Goal: Transaction & Acquisition: Purchase product/service

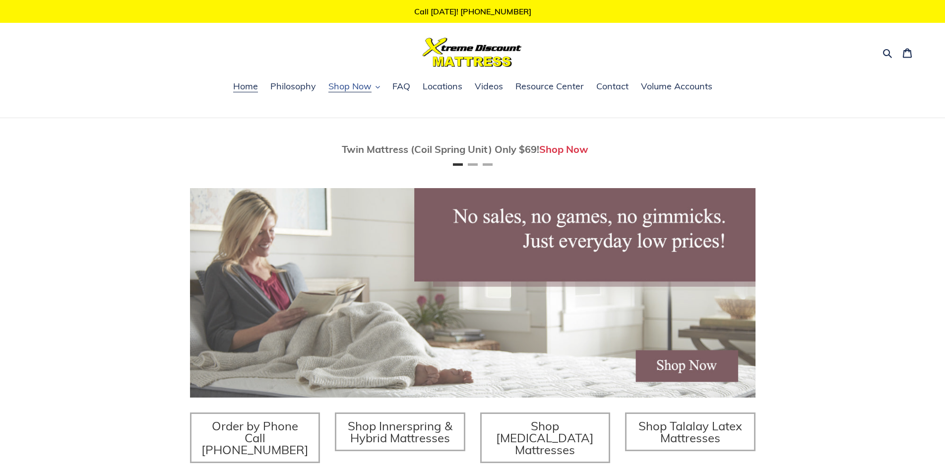
click at [358, 86] on span "Shop Now" at bounding box center [349, 86] width 43 height 12
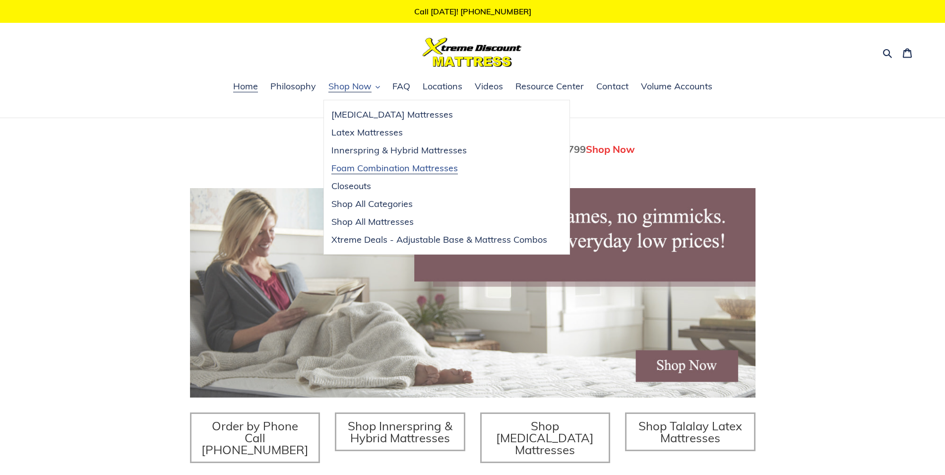
scroll to position [0, 566]
click at [415, 150] on span "Innerspring & Hybrid Mattresses" at bounding box center [398, 150] width 135 height 12
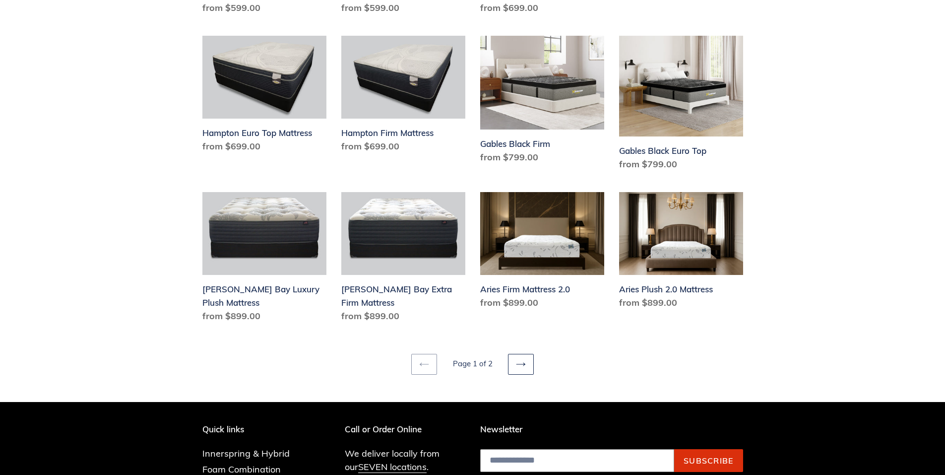
scroll to position [1290, 0]
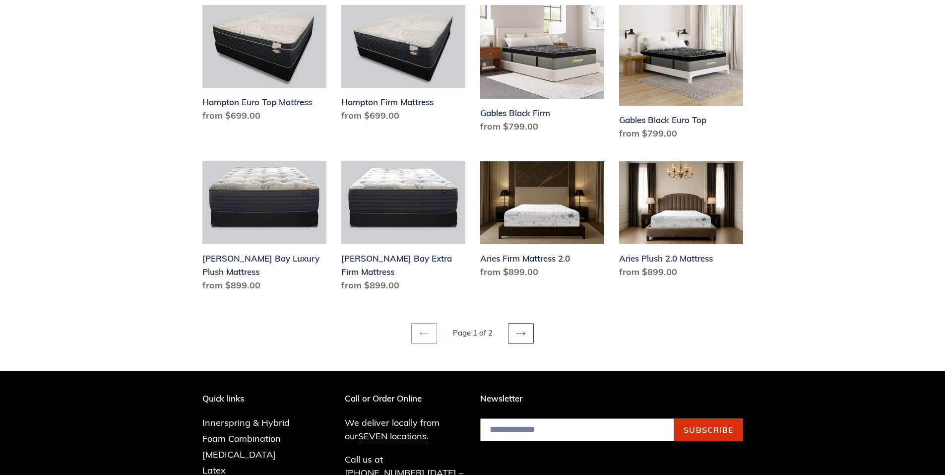
click at [525, 328] on icon at bounding box center [521, 333] width 10 height 10
